Goal: Transaction & Acquisition: Purchase product/service

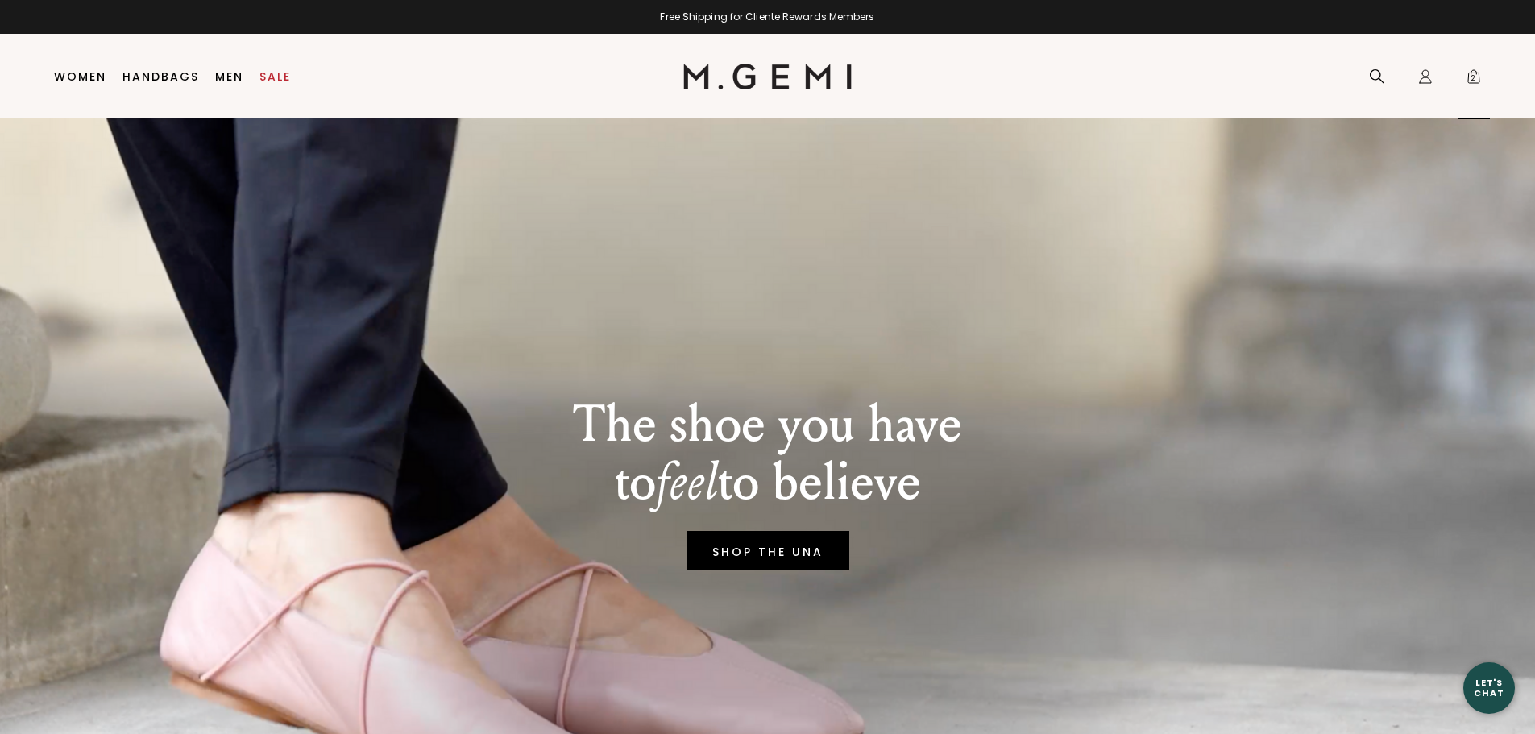
click at [1471, 81] on span "2" at bounding box center [1473, 80] width 16 height 16
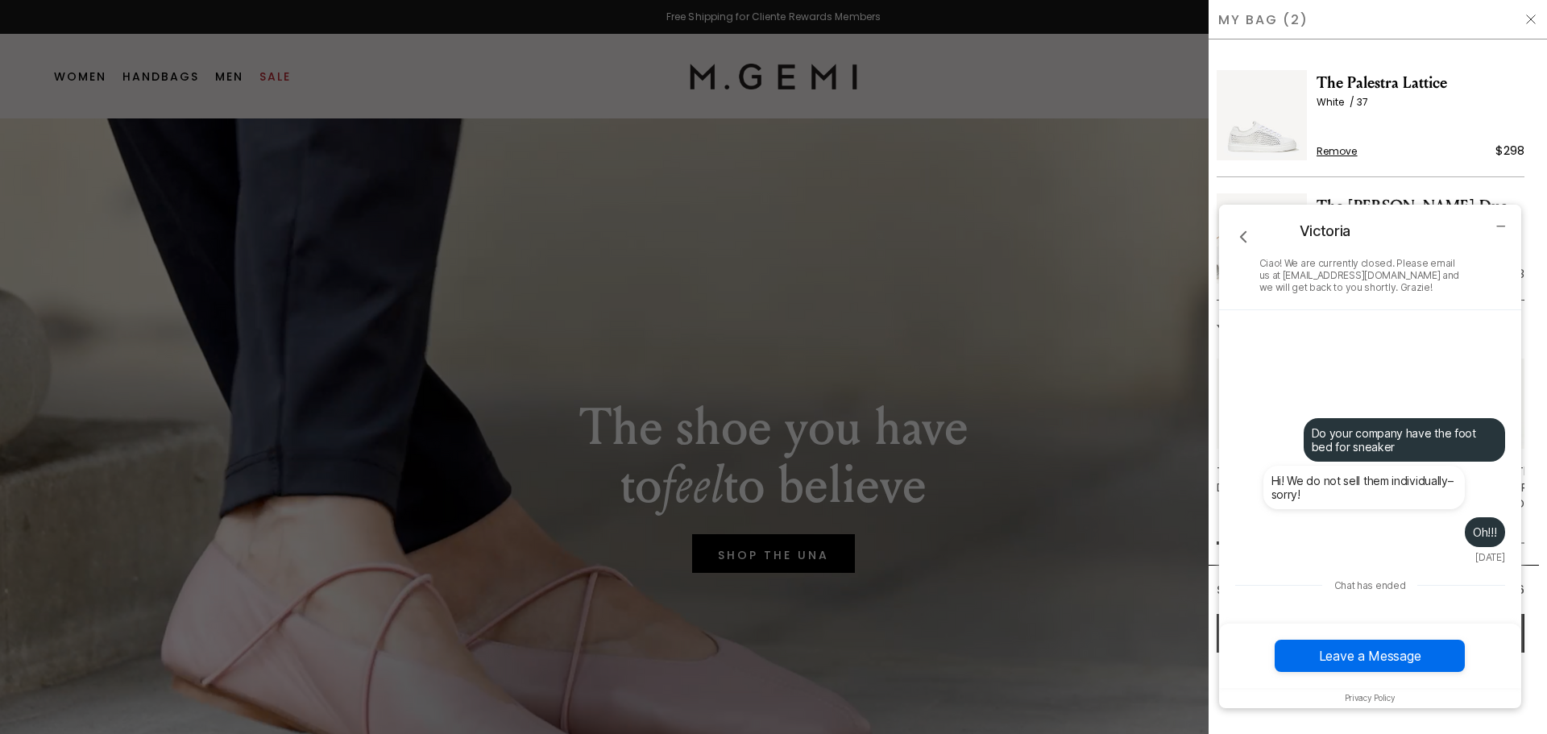
click at [1267, 48] on div "The Palestra Lattice White 37 Remove $298 The Cerchio Due White 37 Remove $298 …" at bounding box center [1377, 386] width 322 height 694
click at [1304, 523] on div "from me: Oh!!! 2 days ago" at bounding box center [1370, 540] width 270 height 46
click at [1445, 106] on span "White 37" at bounding box center [1420, 102] width 208 height 13
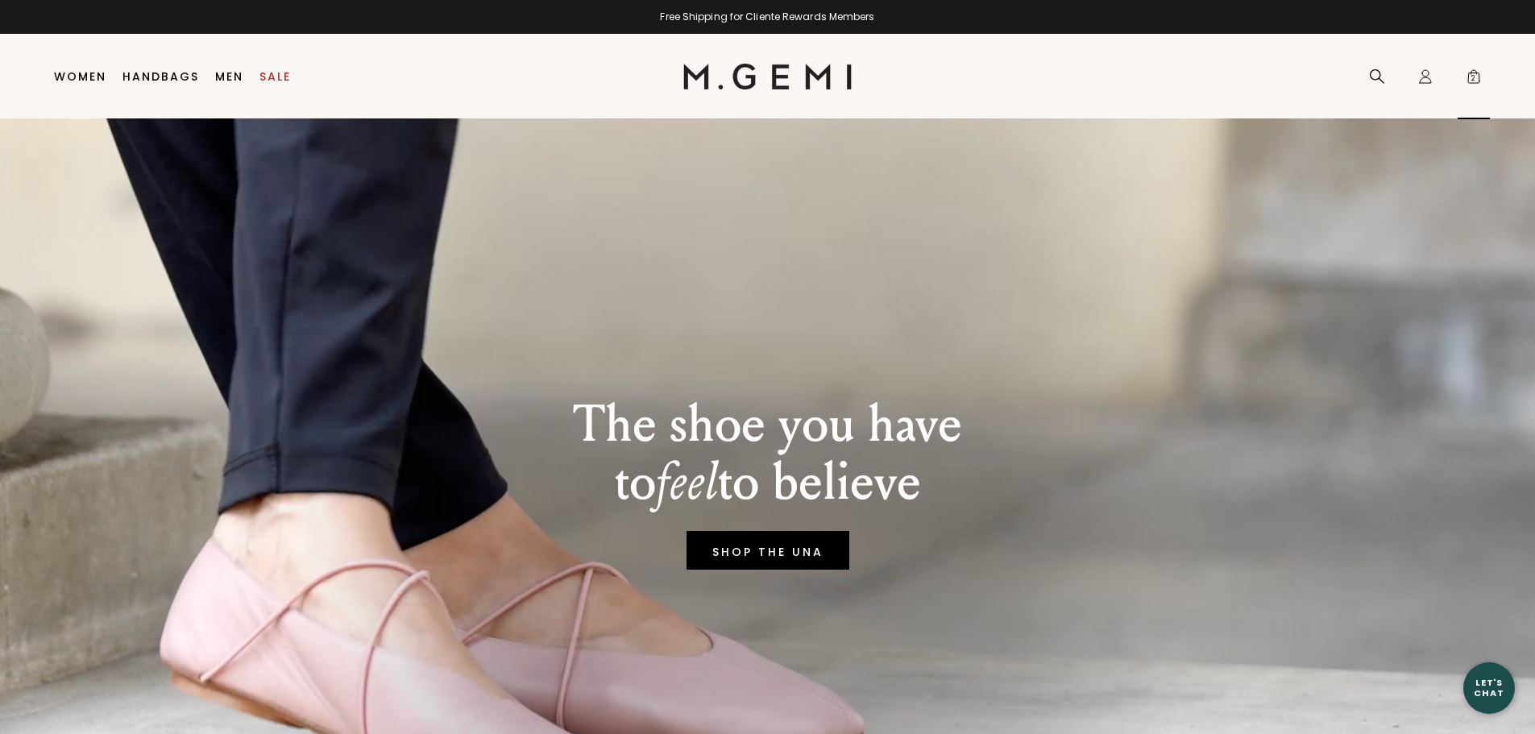
click at [1465, 75] on span "2" at bounding box center [1473, 80] width 16 height 16
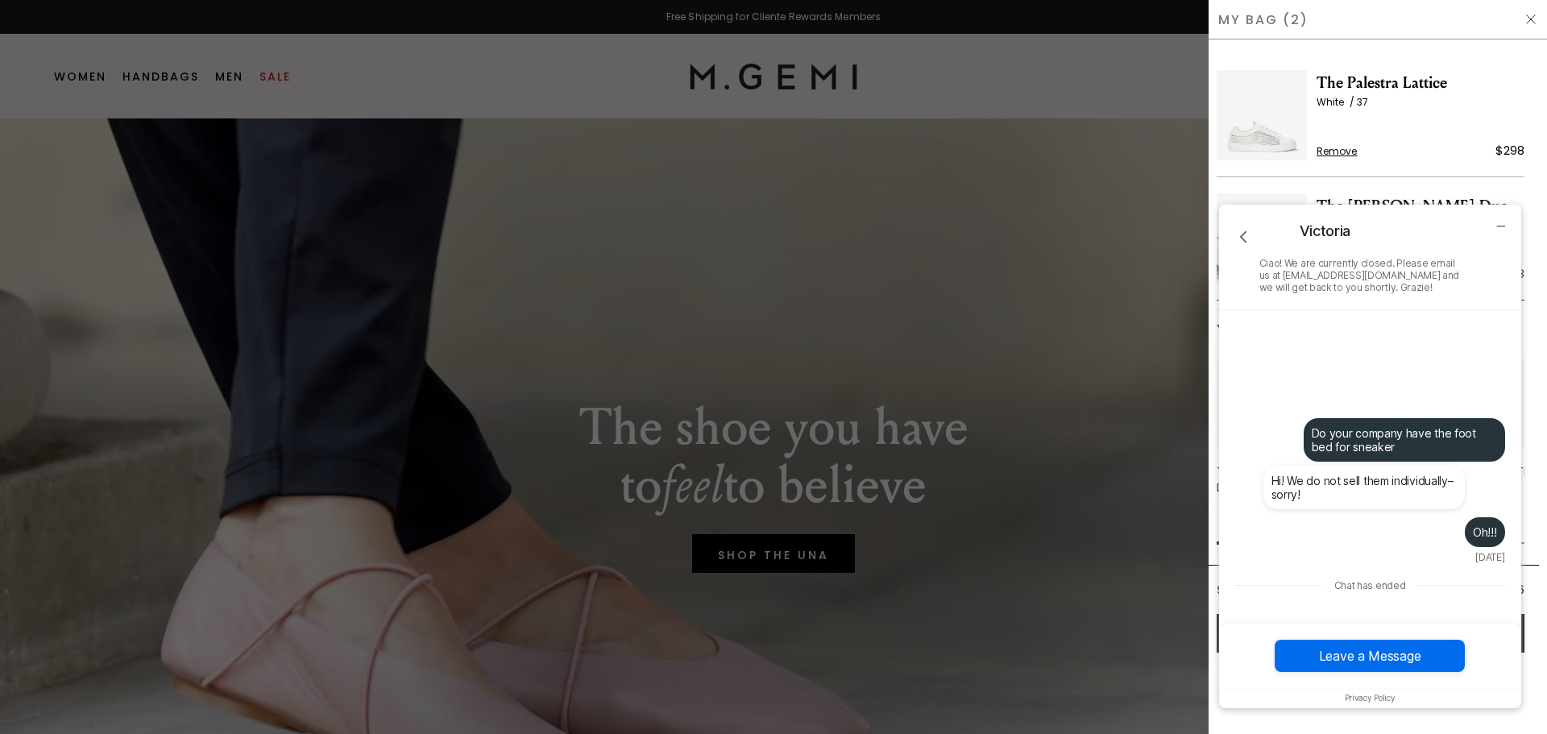
click at [1345, 150] on span "Remove" at bounding box center [1336, 151] width 41 height 13
